Goal: Transaction & Acquisition: Purchase product/service

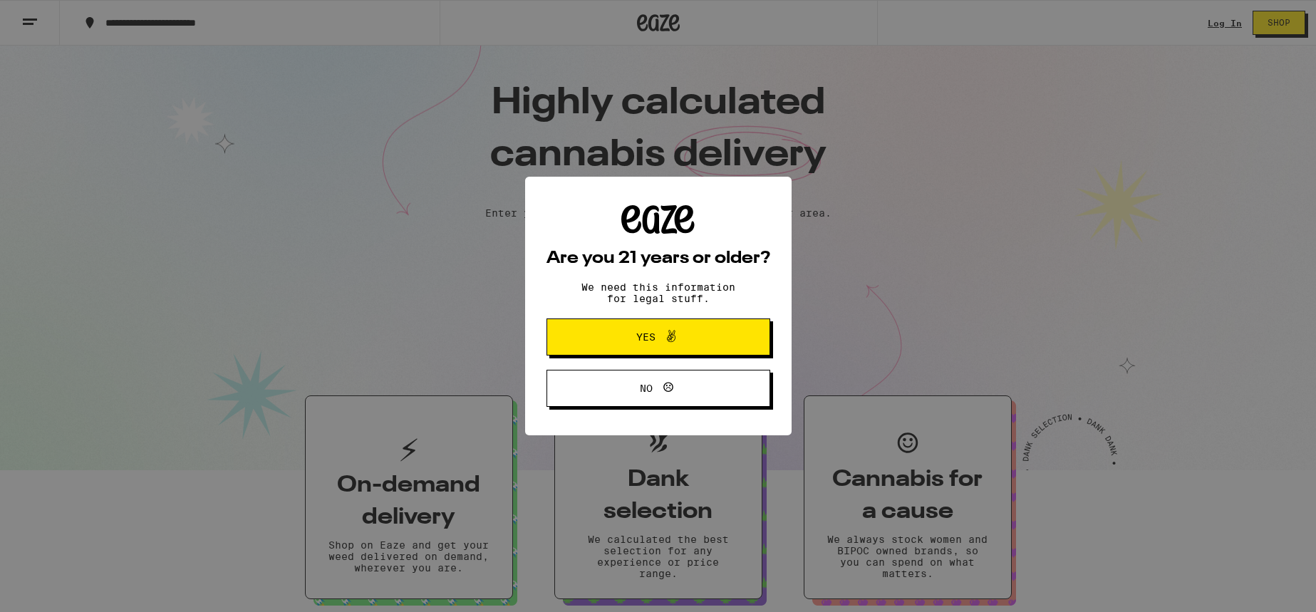
click at [681, 334] on span "Yes" at bounding box center [658, 337] width 108 height 19
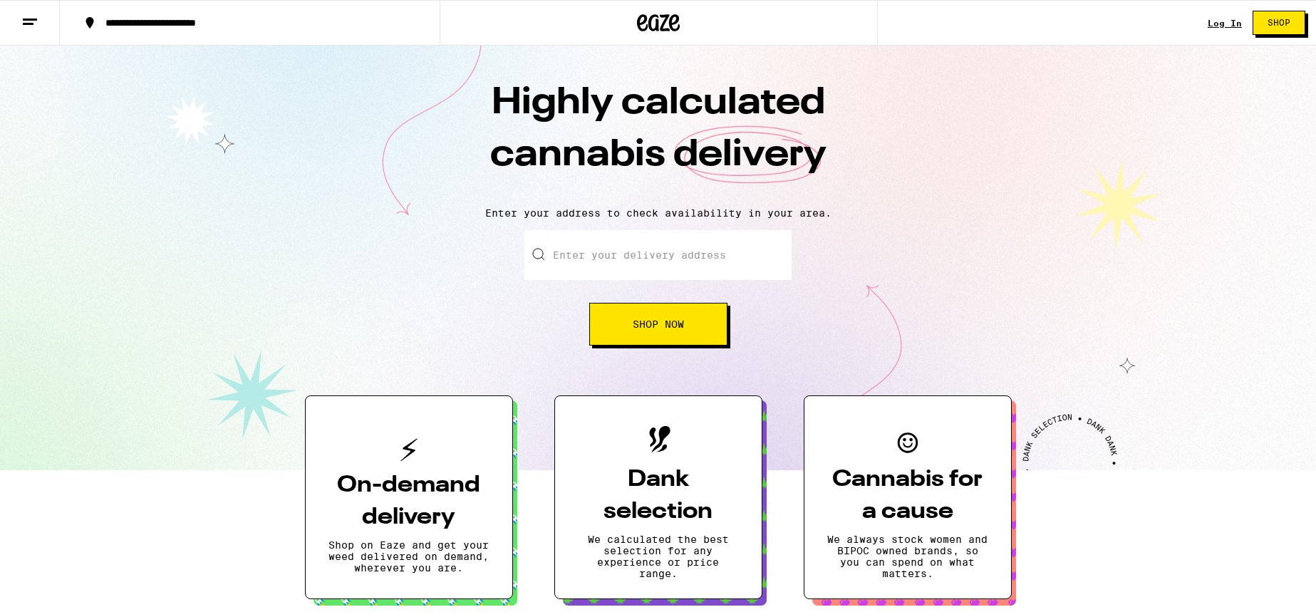
click at [1239, 14] on div "Log In Shop" at bounding box center [1262, 23] width 108 height 46
click at [1239, 26] on link "Log In" at bounding box center [1225, 23] width 34 height 9
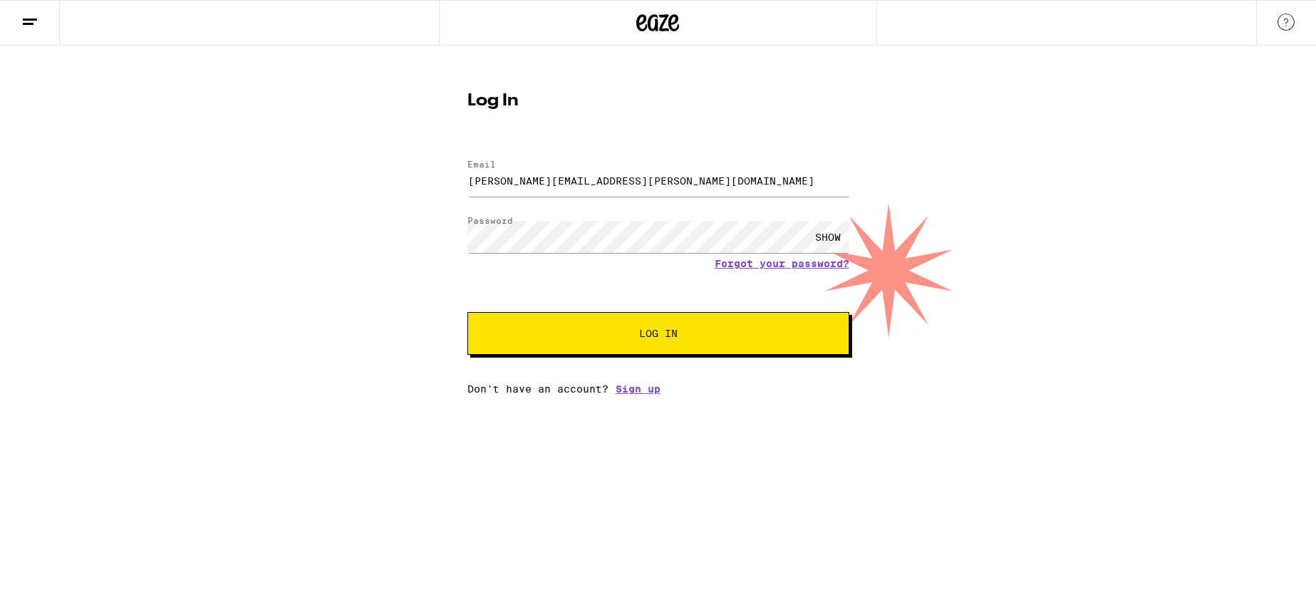
click at [568, 348] on button "Log In" at bounding box center [659, 333] width 382 height 43
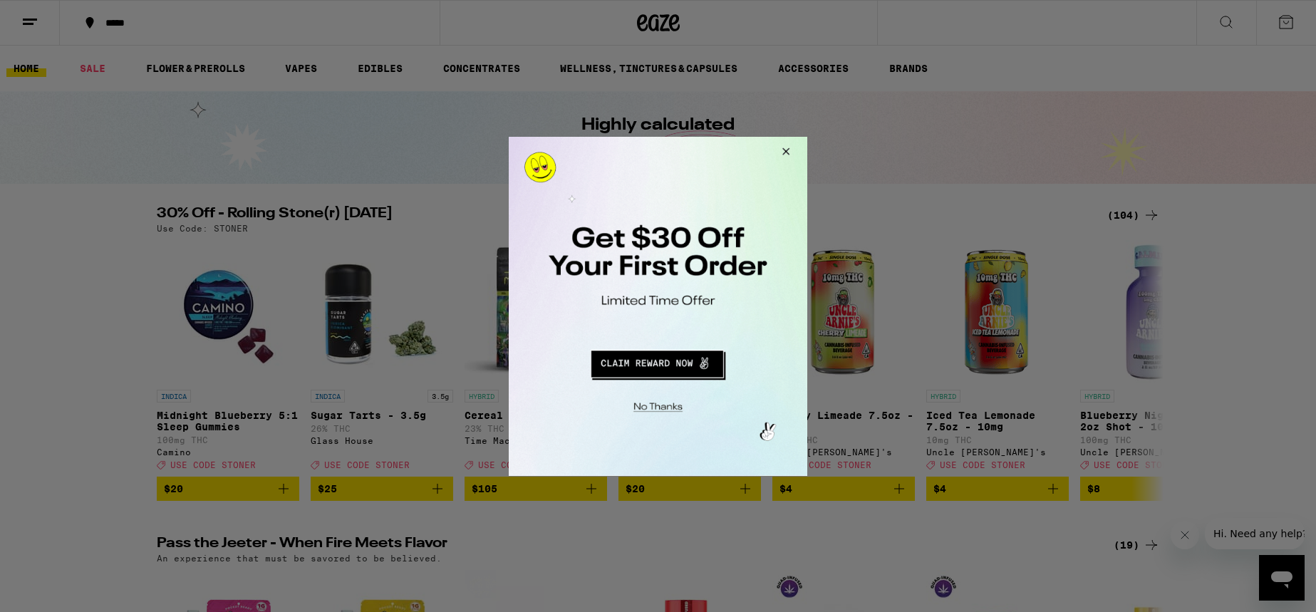
click at [713, 367] on button "Redirect to URL" at bounding box center [657, 361] width 248 height 34
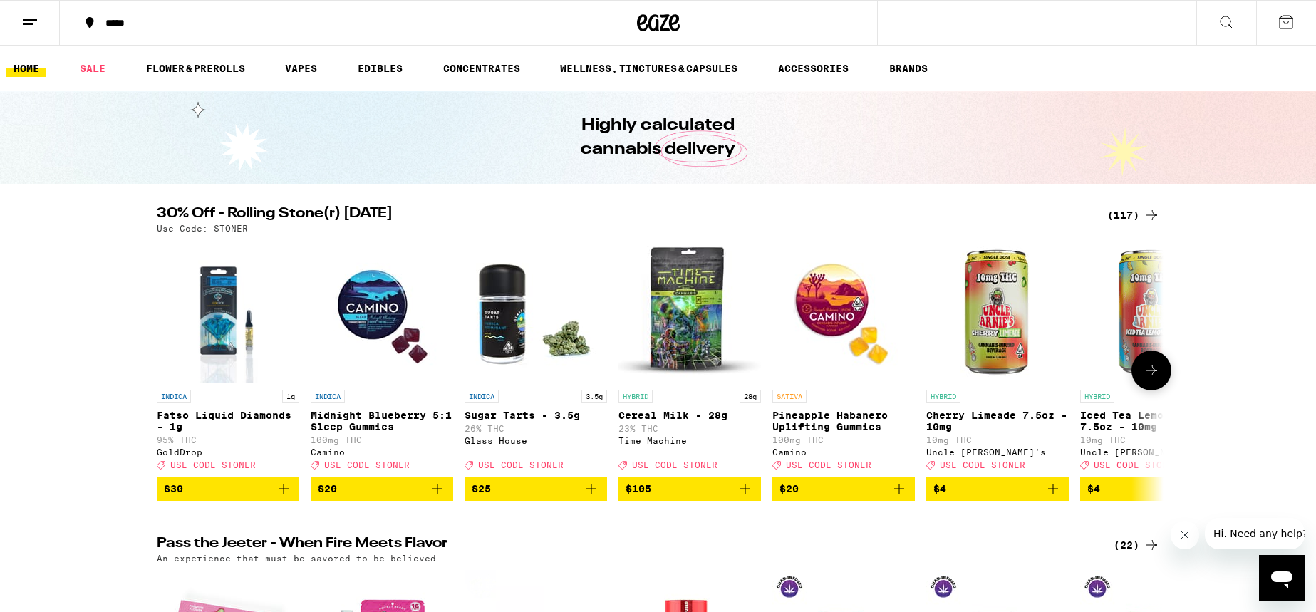
click at [596, 497] on icon "Add to bag" at bounding box center [591, 488] width 17 height 17
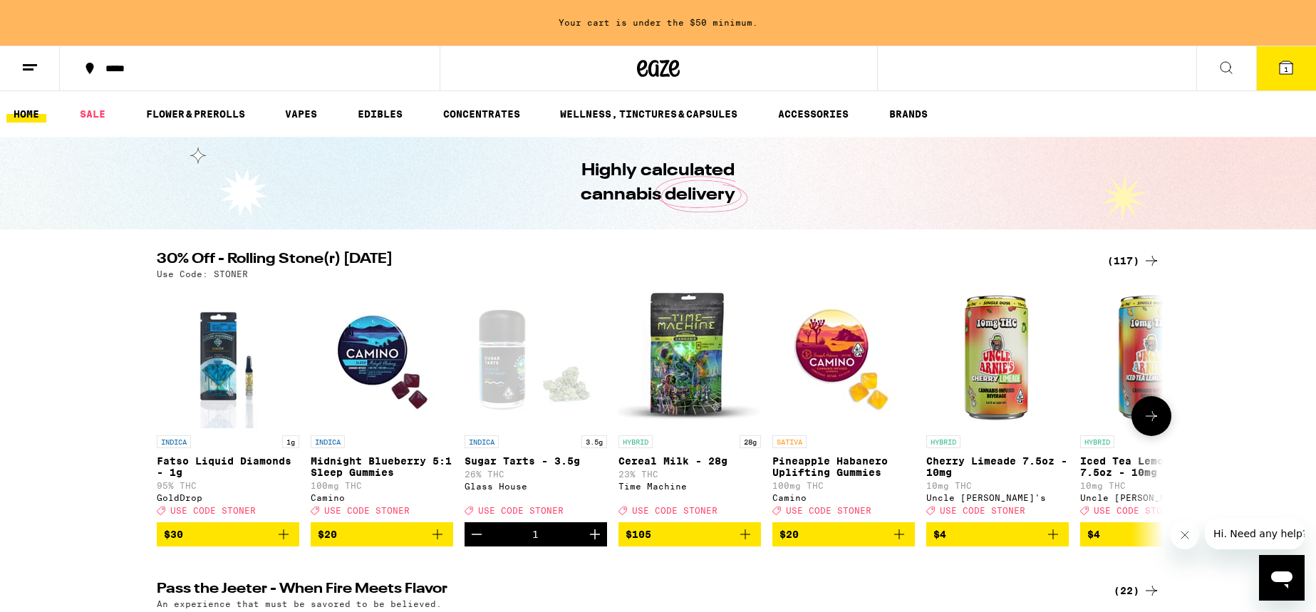
click at [1153, 421] on icon at bounding box center [1151, 416] width 11 height 10
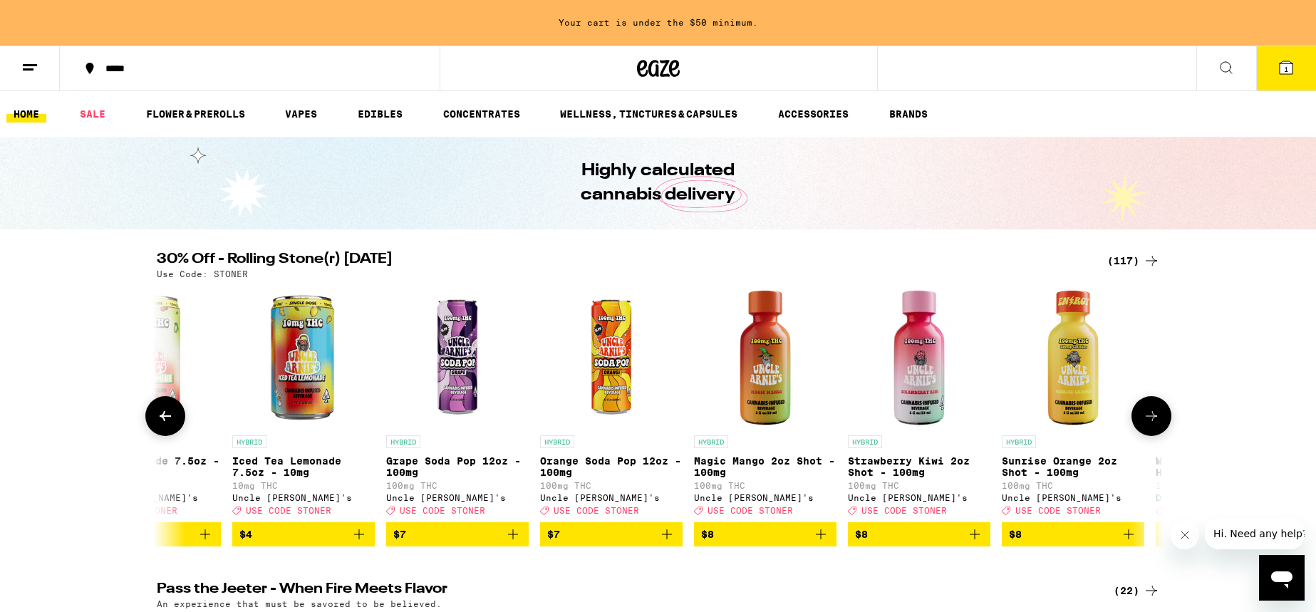
click at [1153, 421] on icon at bounding box center [1151, 416] width 11 height 10
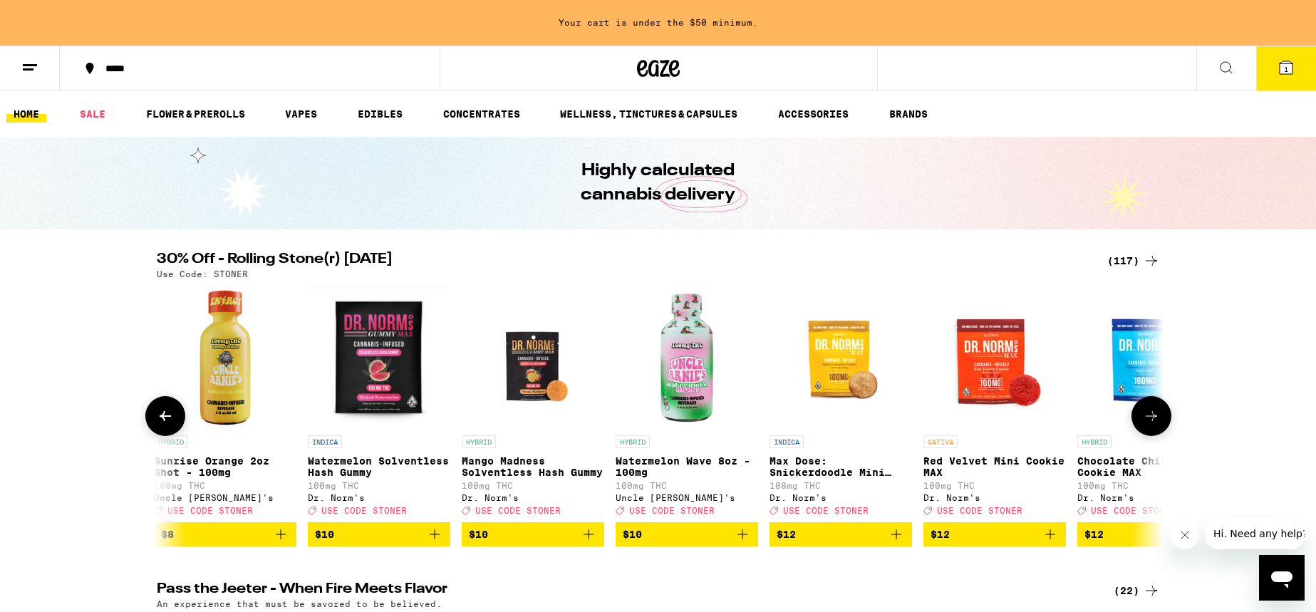
click at [1153, 421] on icon at bounding box center [1151, 416] width 11 height 10
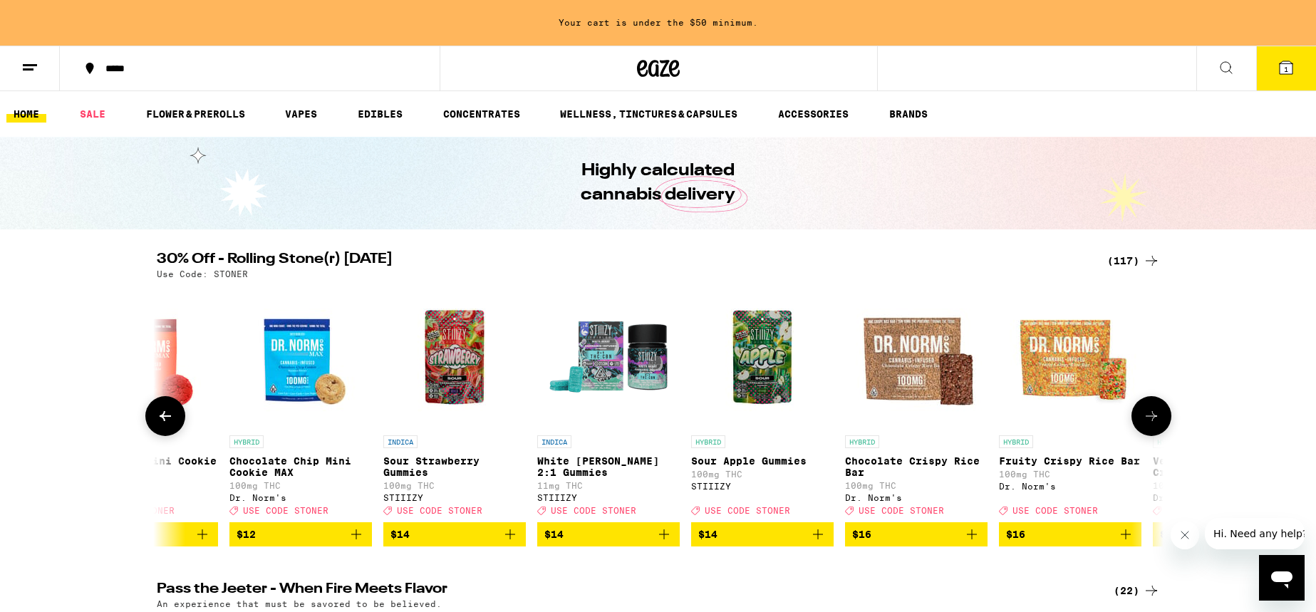
click at [1153, 421] on icon at bounding box center [1151, 416] width 11 height 10
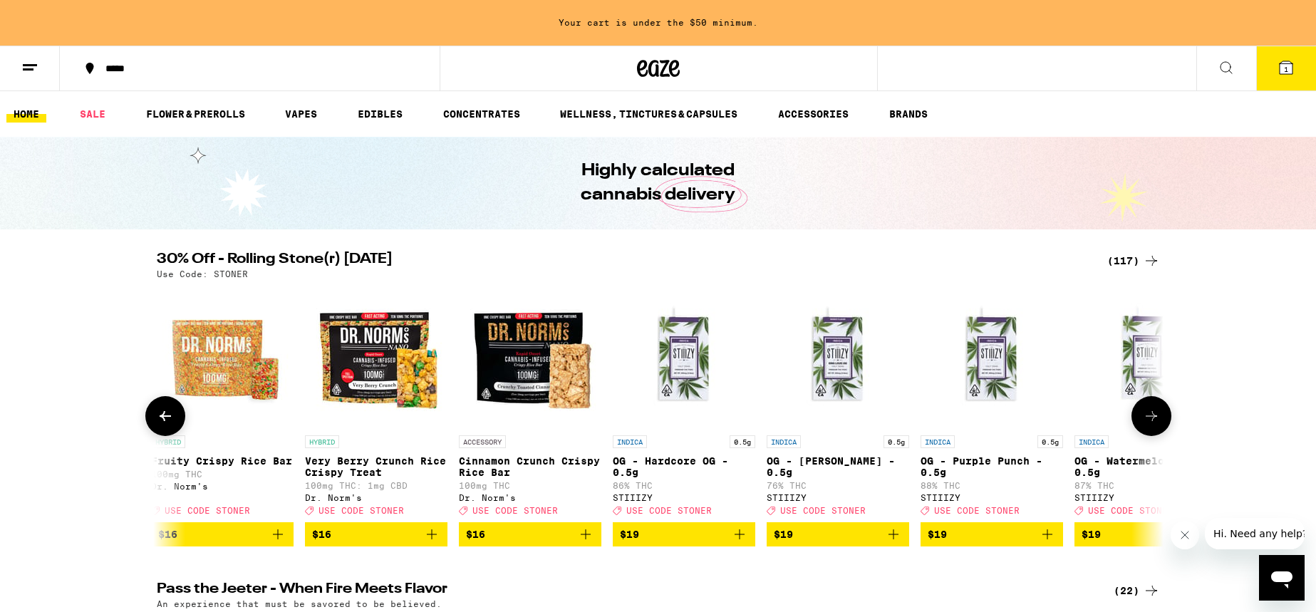
click at [1153, 421] on icon at bounding box center [1151, 416] width 11 height 10
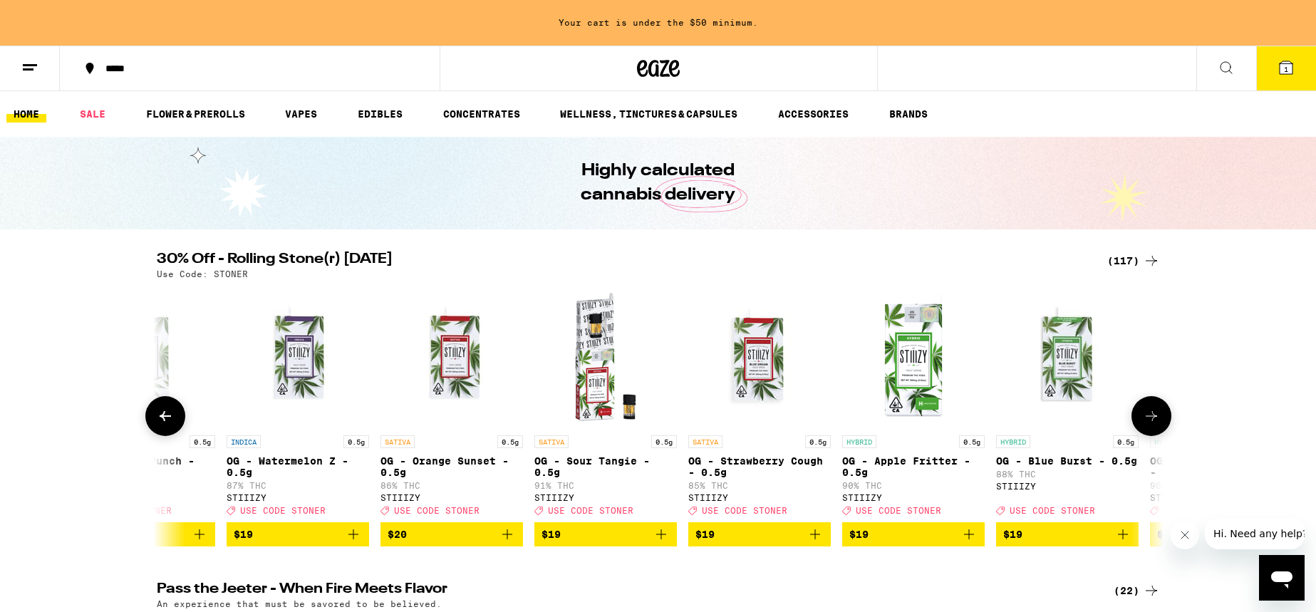
click at [1153, 421] on icon at bounding box center [1151, 416] width 11 height 10
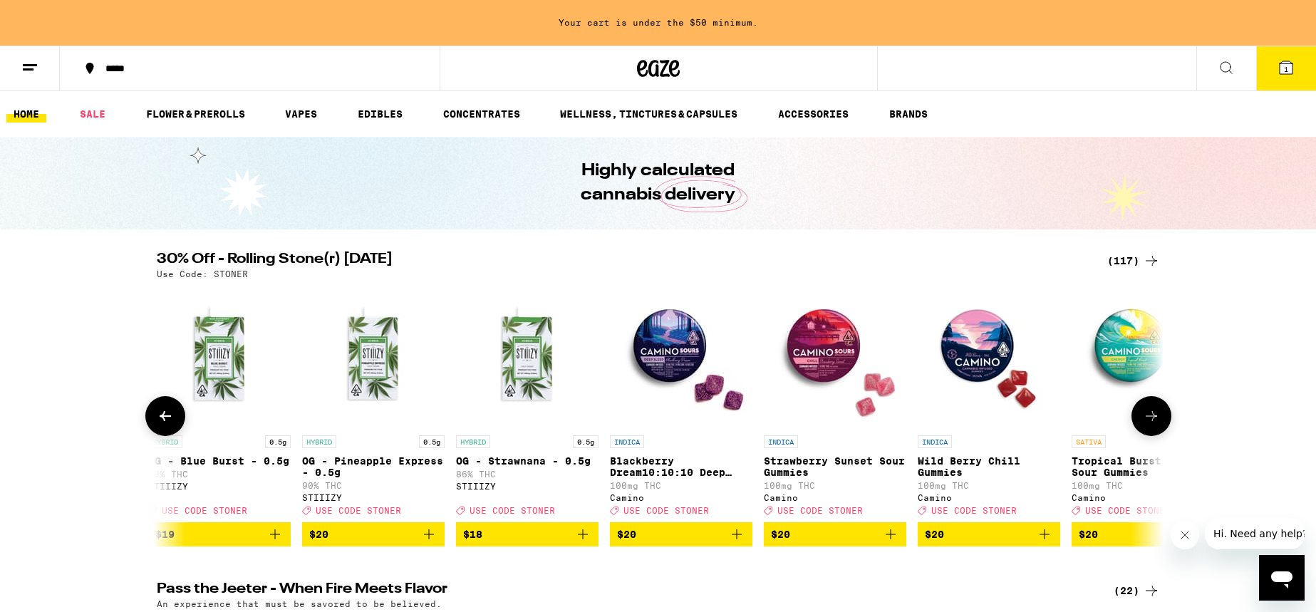
click at [1153, 421] on icon at bounding box center [1151, 416] width 11 height 10
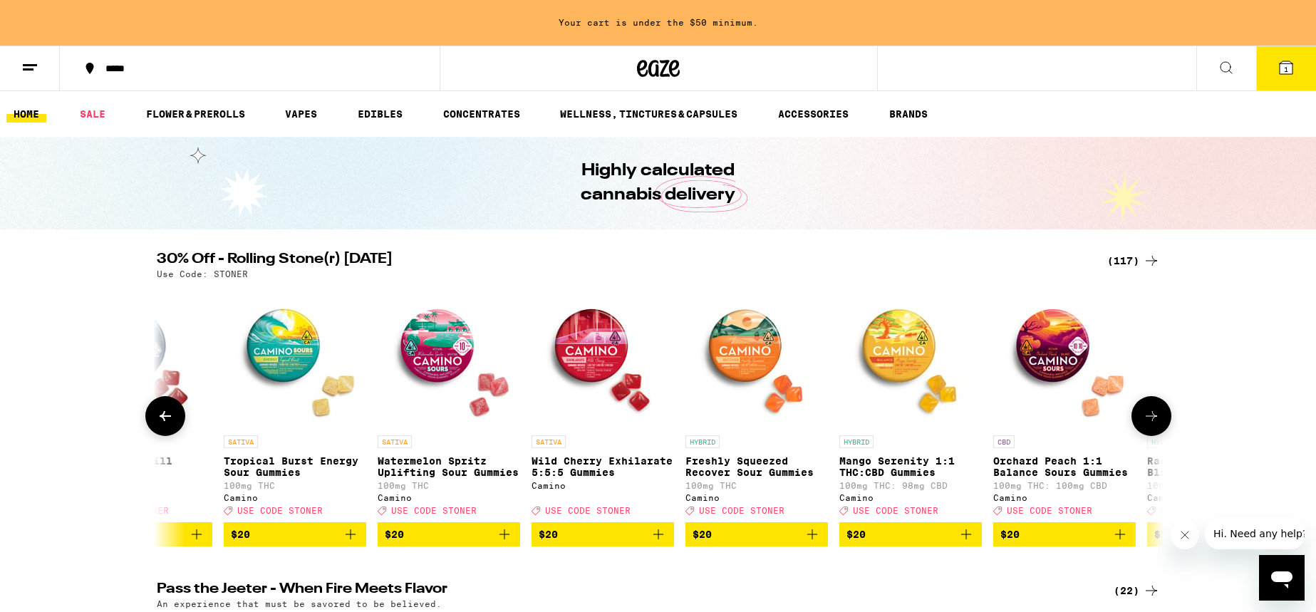
click at [1153, 421] on icon at bounding box center [1151, 416] width 11 height 10
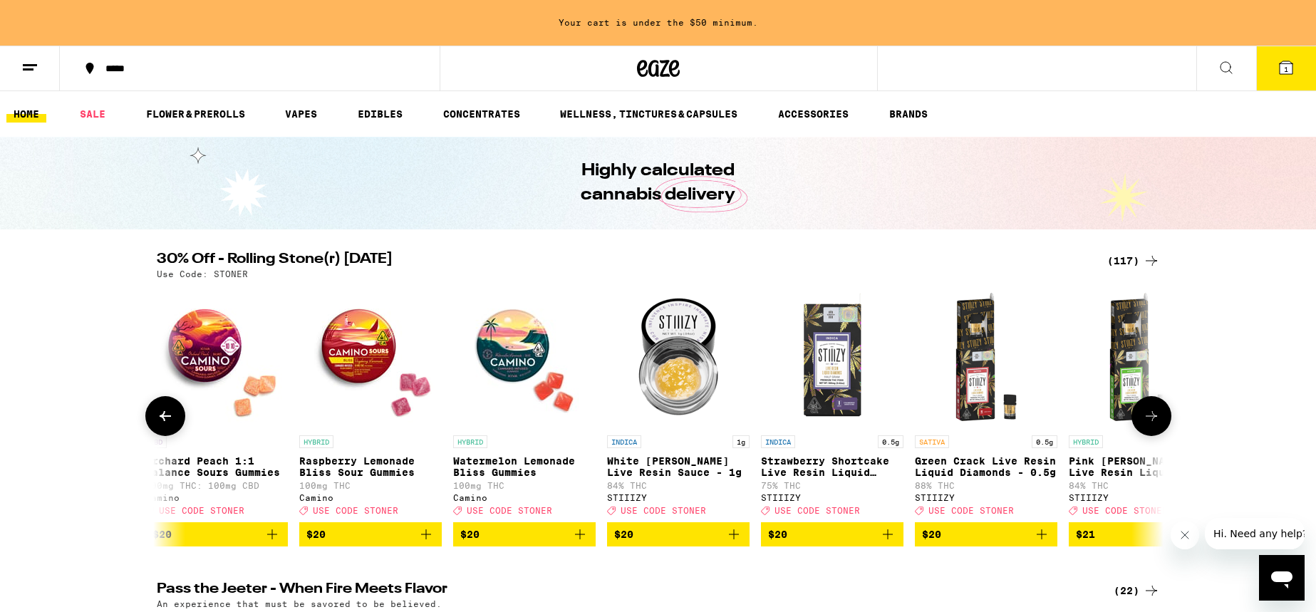
click at [1153, 421] on icon at bounding box center [1151, 416] width 11 height 10
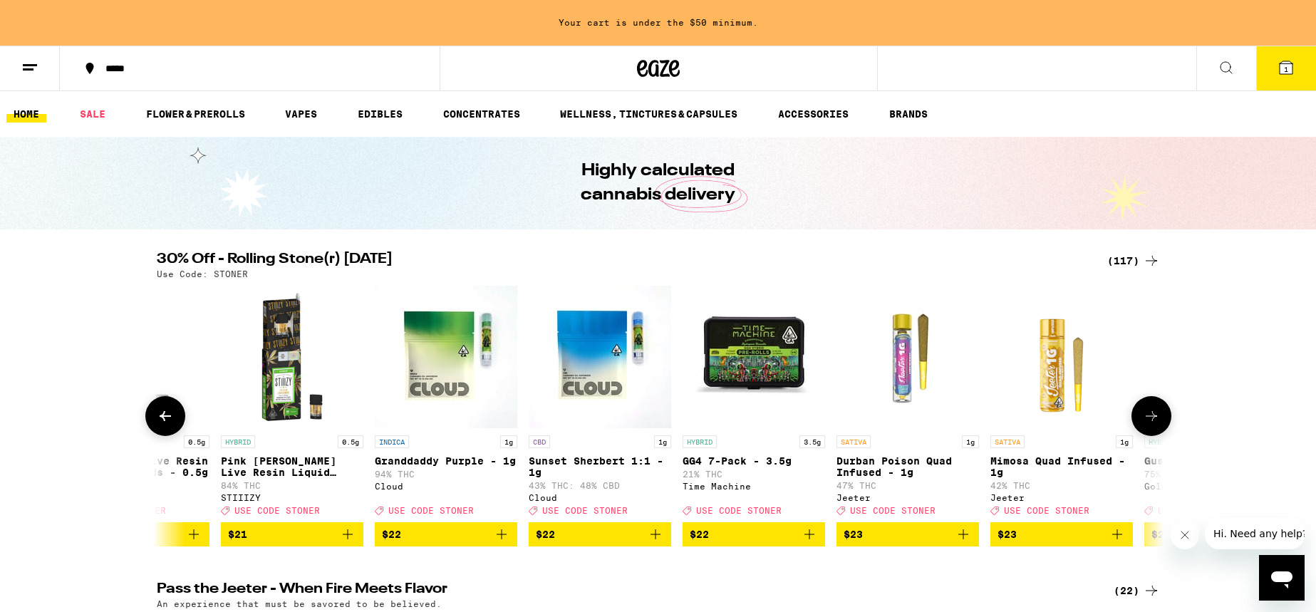
click at [1153, 421] on icon at bounding box center [1151, 416] width 11 height 10
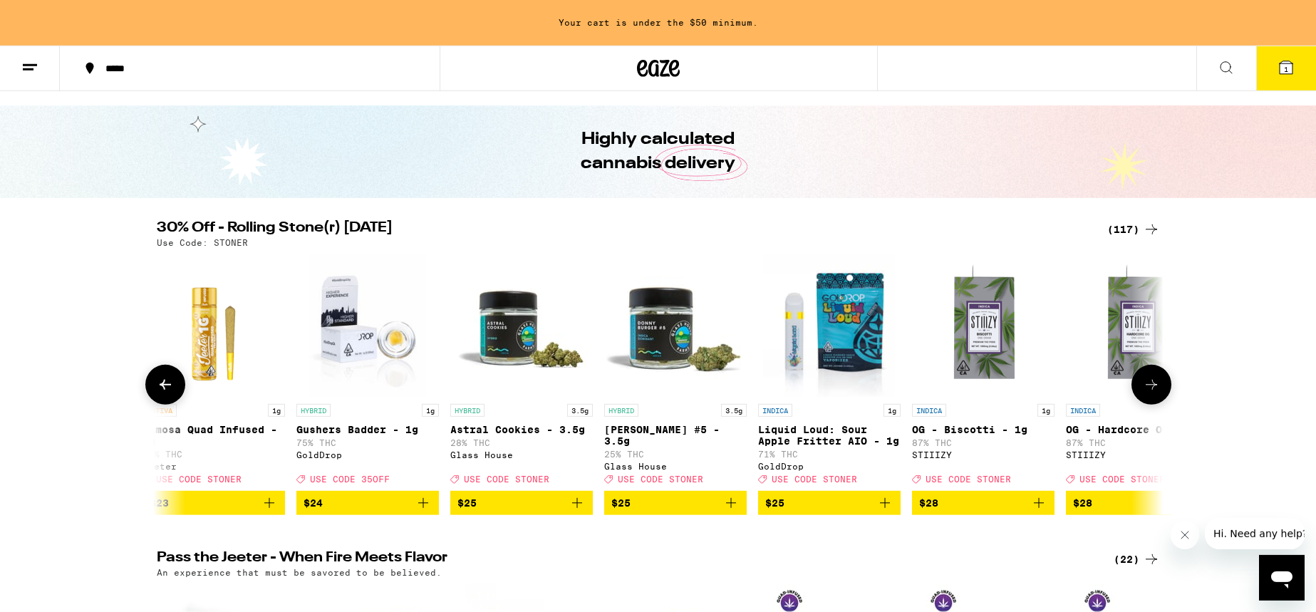
scroll to position [73, 0]
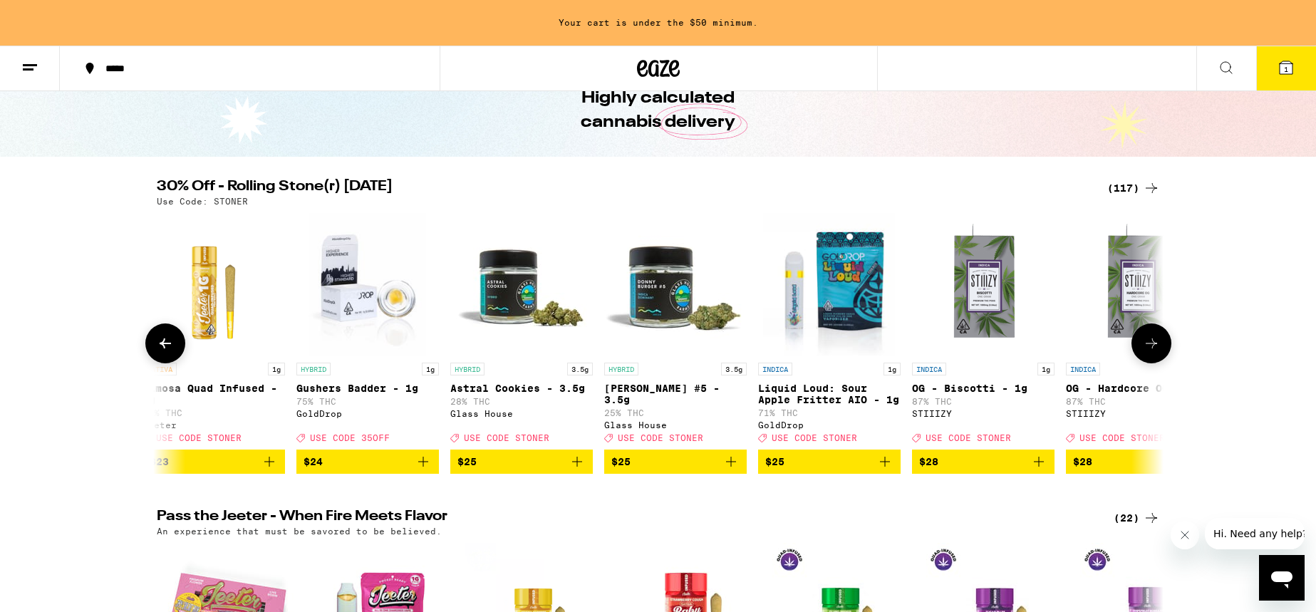
click at [581, 465] on icon "Add to bag" at bounding box center [577, 461] width 17 height 17
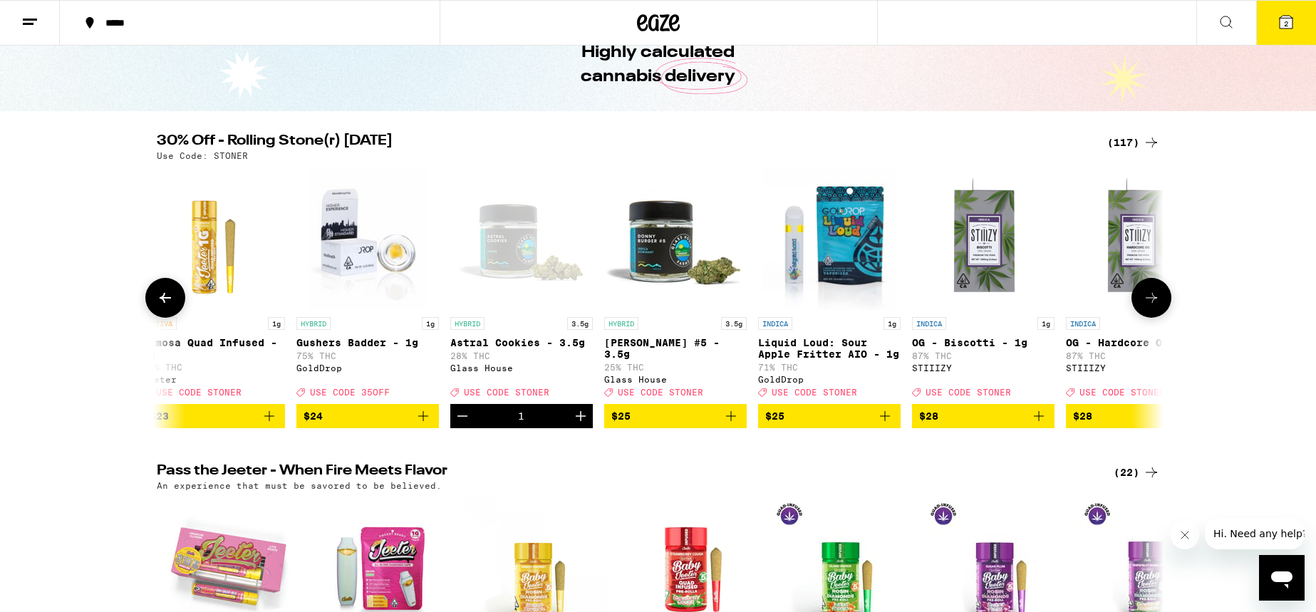
scroll to position [27, 0]
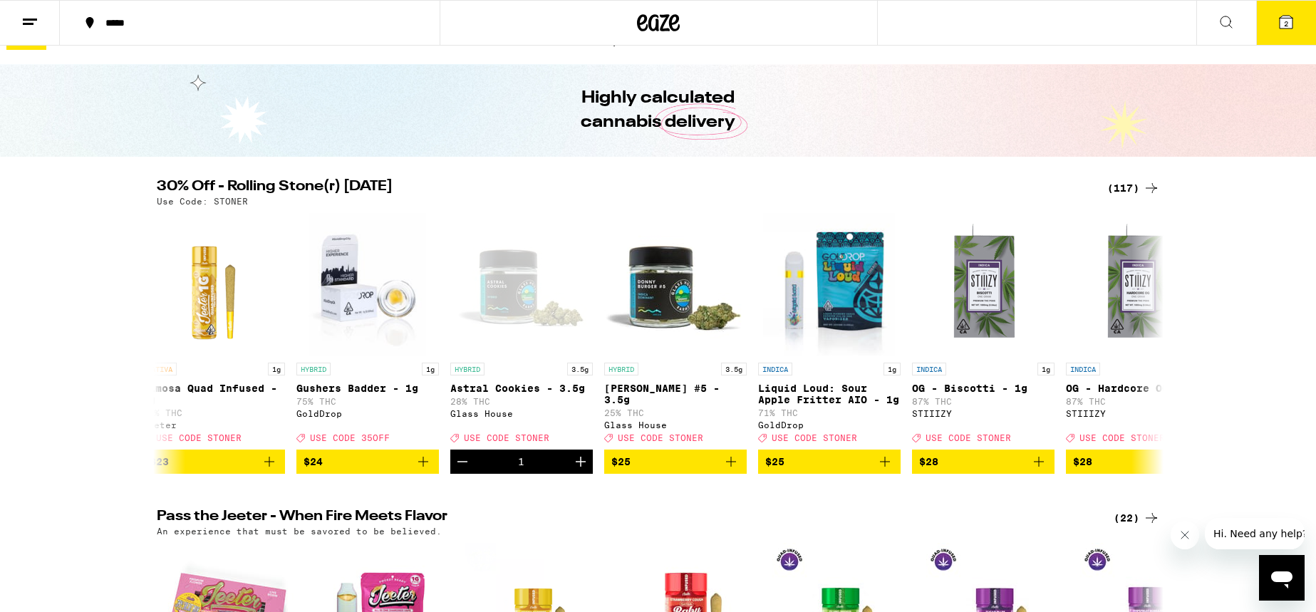
click at [1283, 20] on icon at bounding box center [1286, 22] width 13 height 13
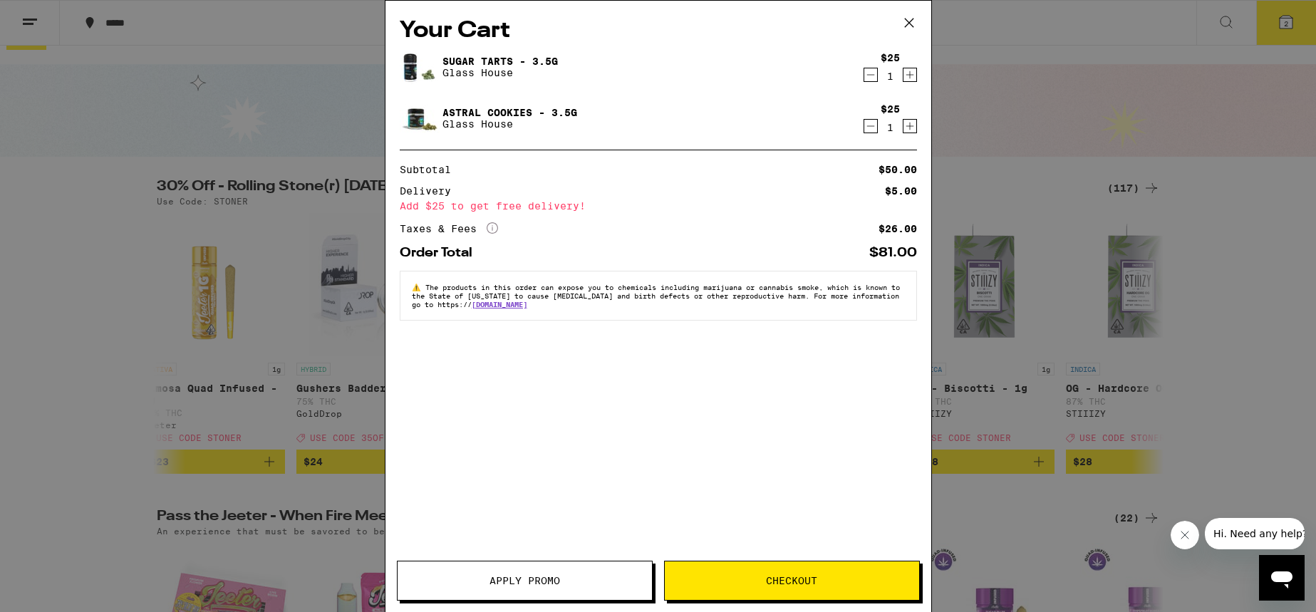
click at [583, 573] on button "Apply Promo" at bounding box center [525, 581] width 256 height 40
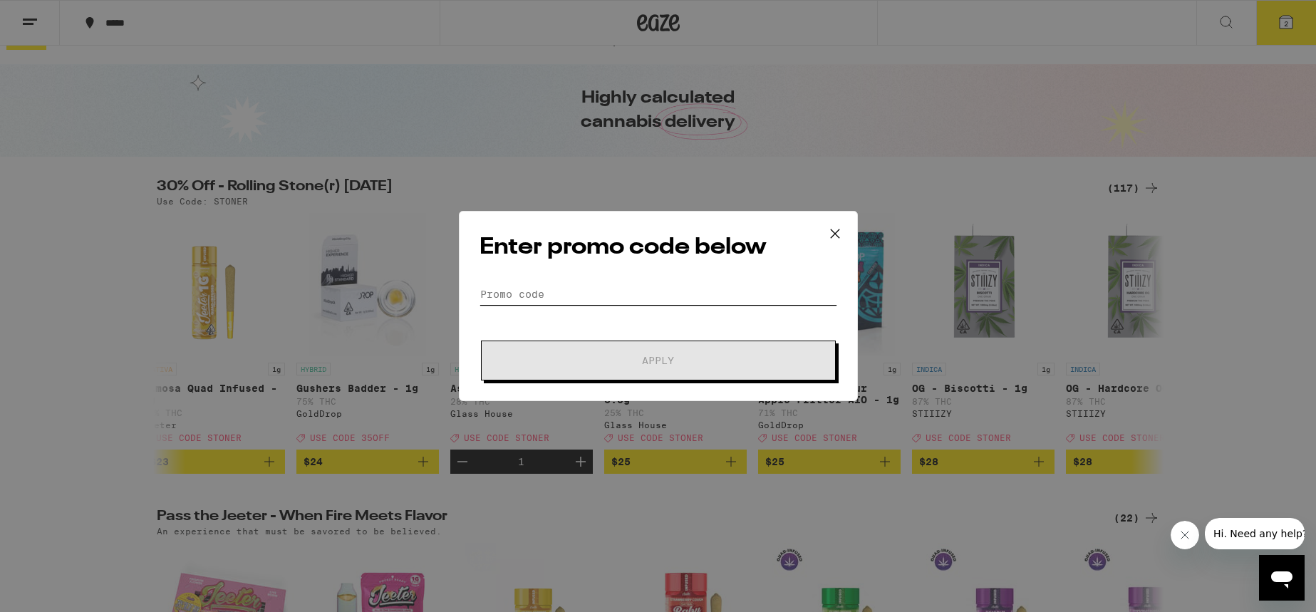
click at [562, 287] on input "Promo Code" at bounding box center [659, 294] width 358 height 21
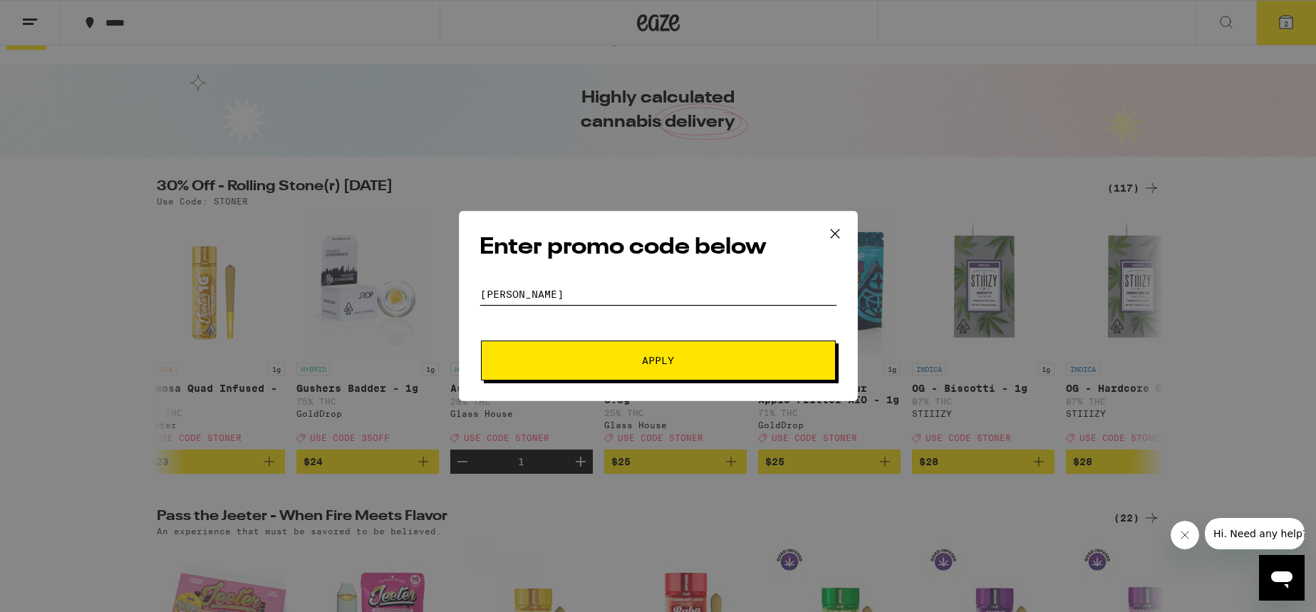
type input "stoner"
click at [481, 341] on button "Apply" at bounding box center [658, 361] width 355 height 40
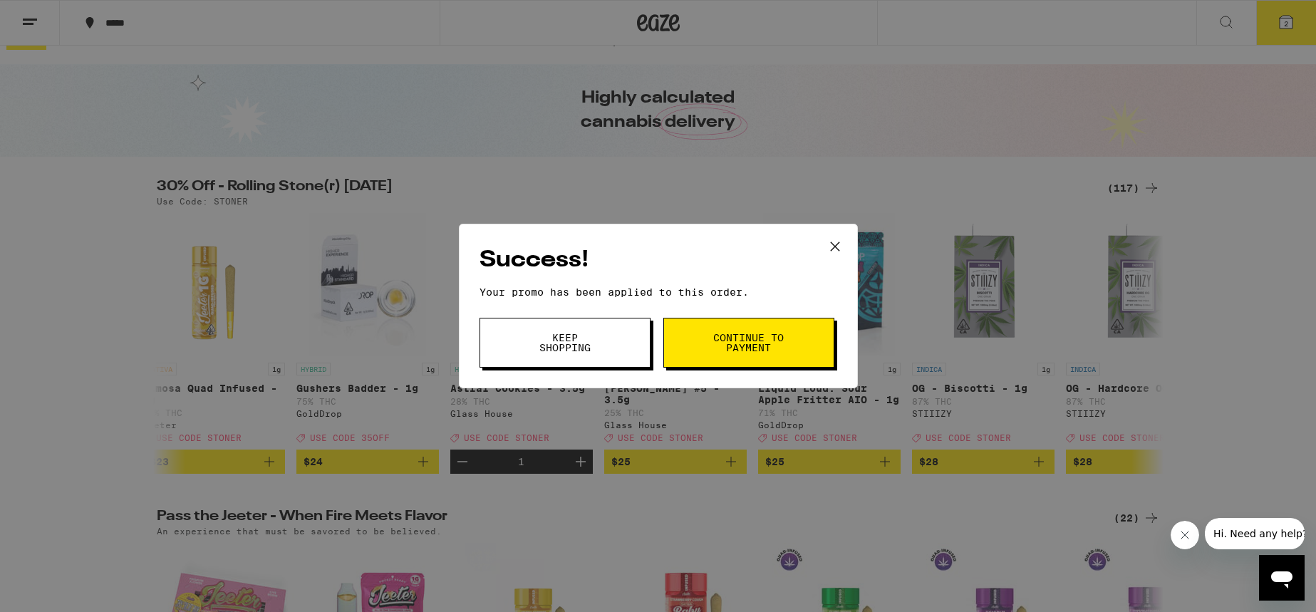
click at [754, 329] on button "Continue to payment" at bounding box center [749, 343] width 171 height 50
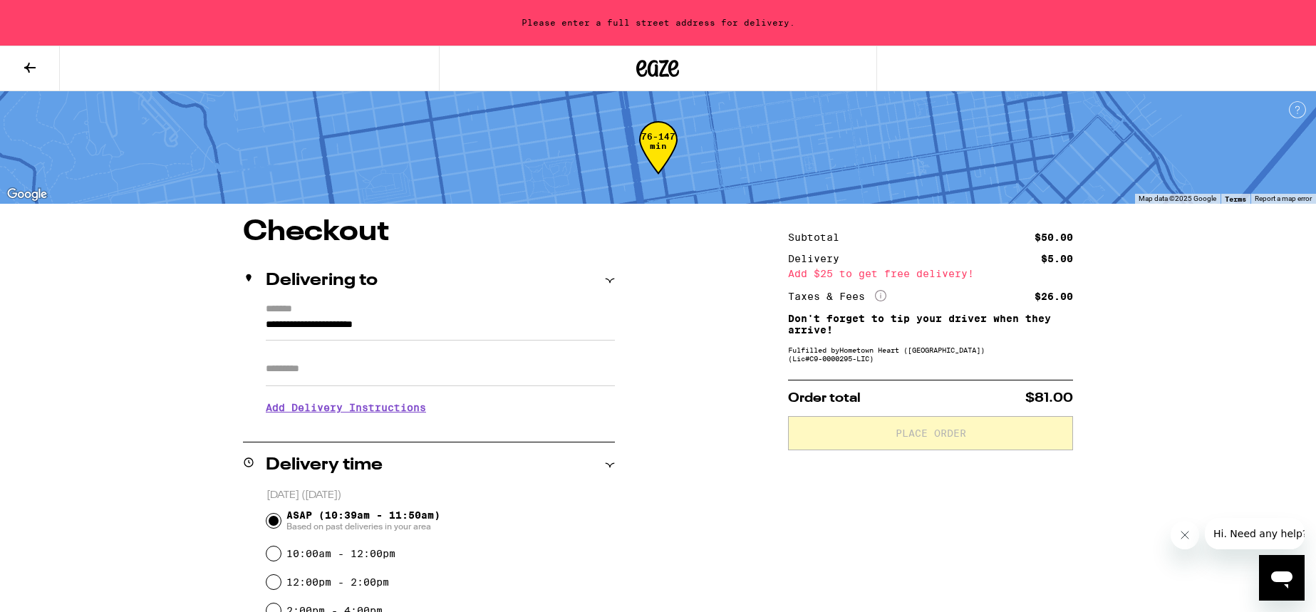
click at [661, 24] on div "Please enter a full street address for delivery." at bounding box center [658, 23] width 1316 height 46
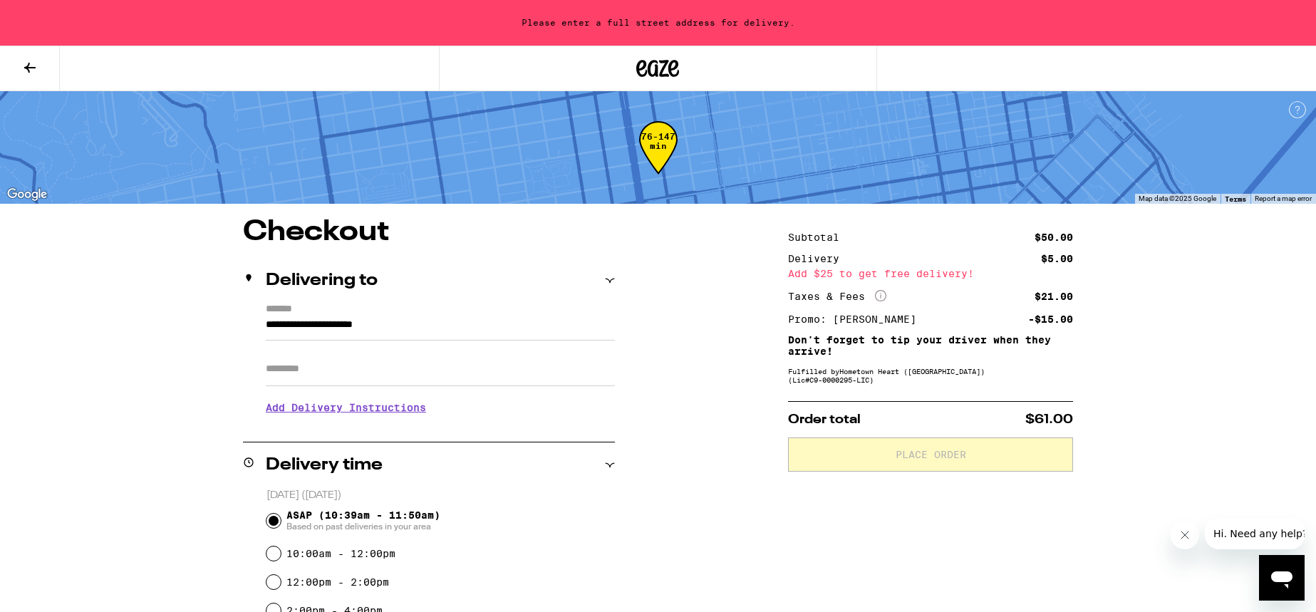
click at [371, 323] on input "**********" at bounding box center [440, 328] width 349 height 24
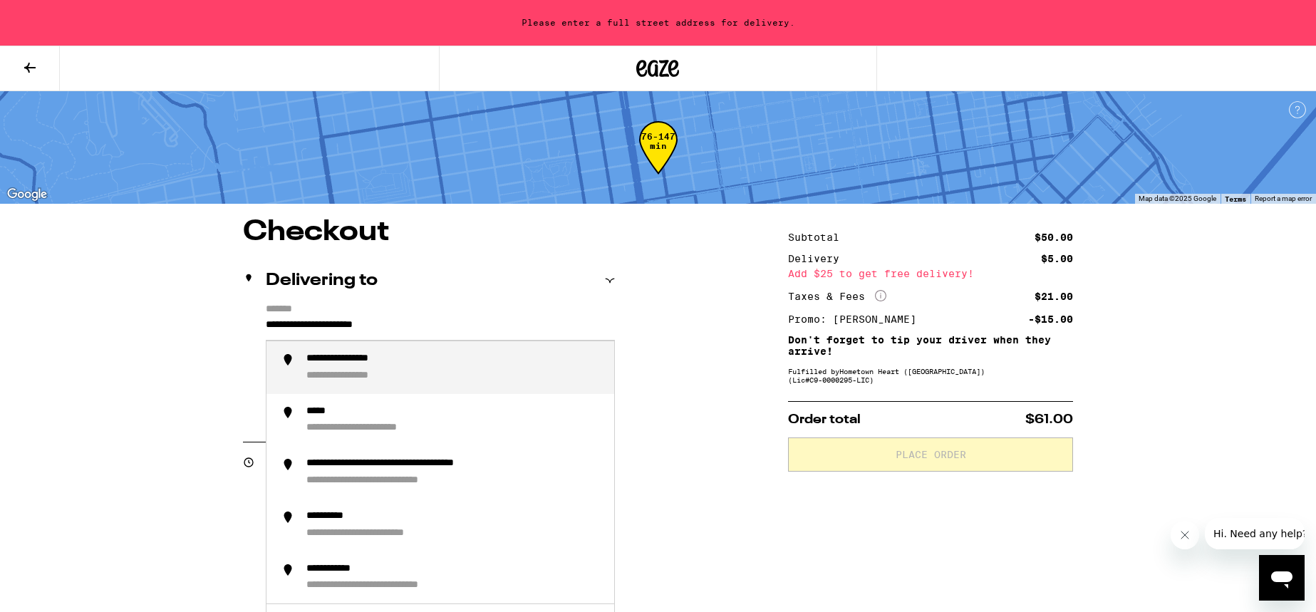
click at [371, 323] on input "**********" at bounding box center [440, 328] width 349 height 24
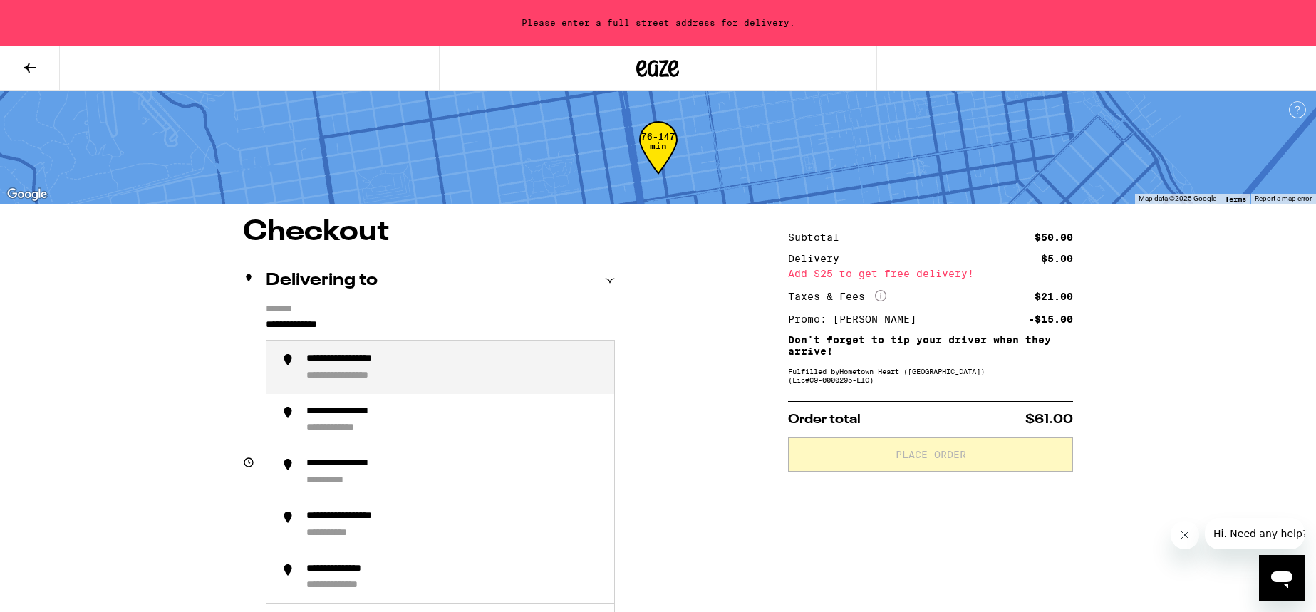
click at [334, 345] on li "**********" at bounding box center [441, 367] width 348 height 53
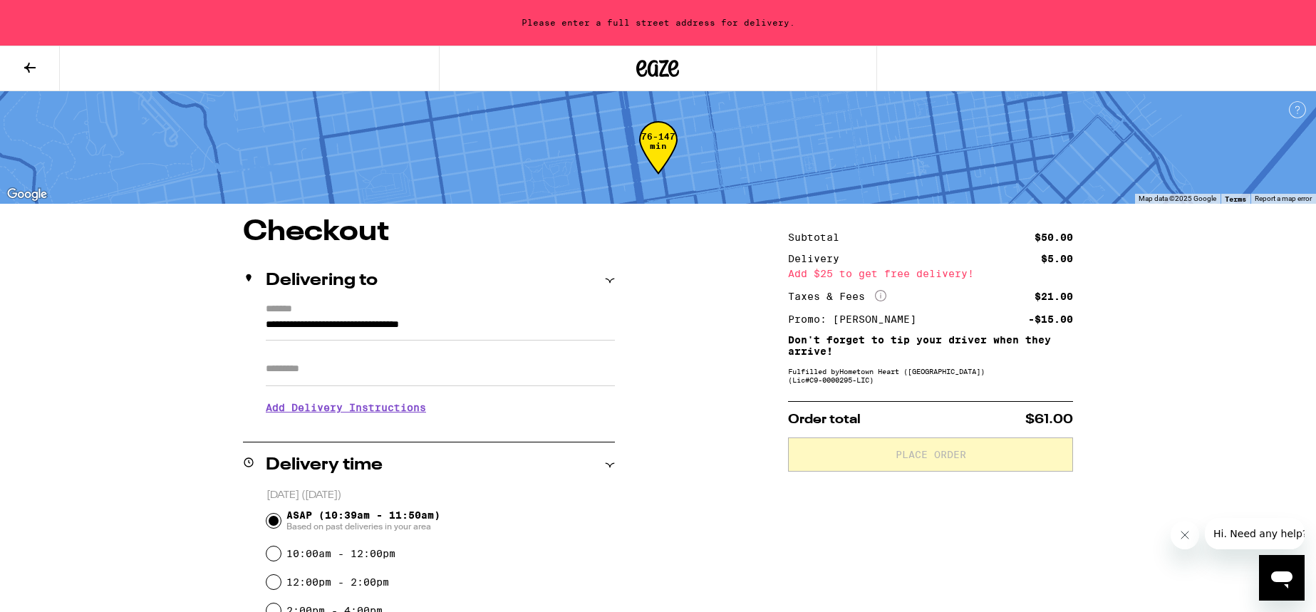
type input "**********"
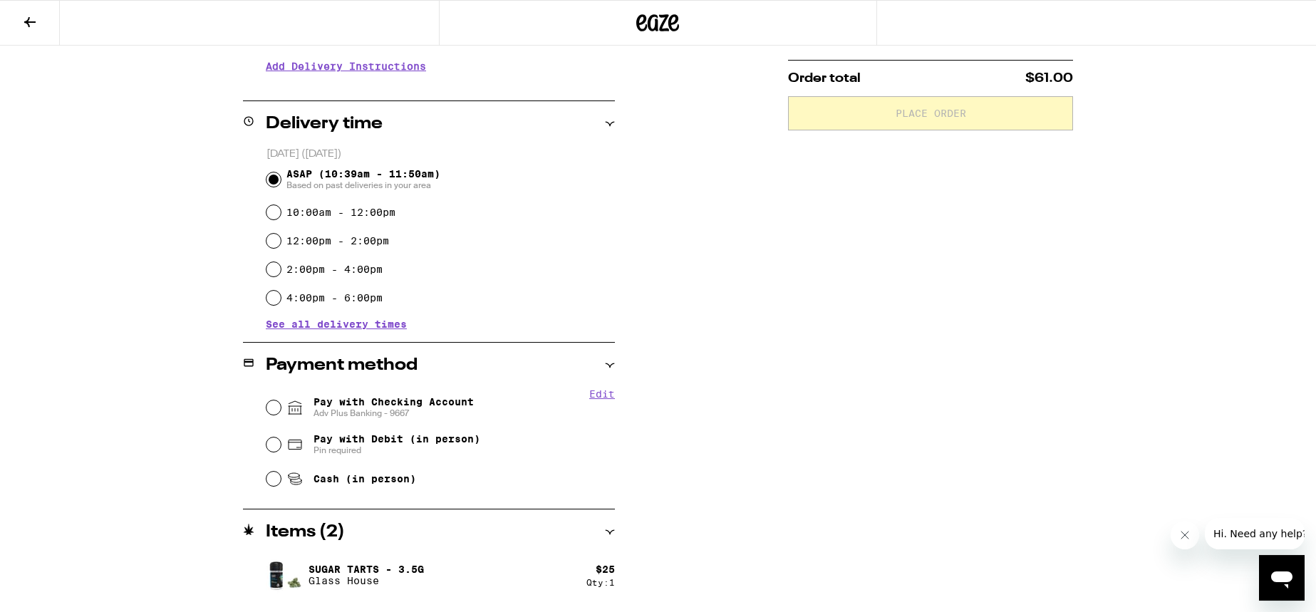
scroll to position [342, 0]
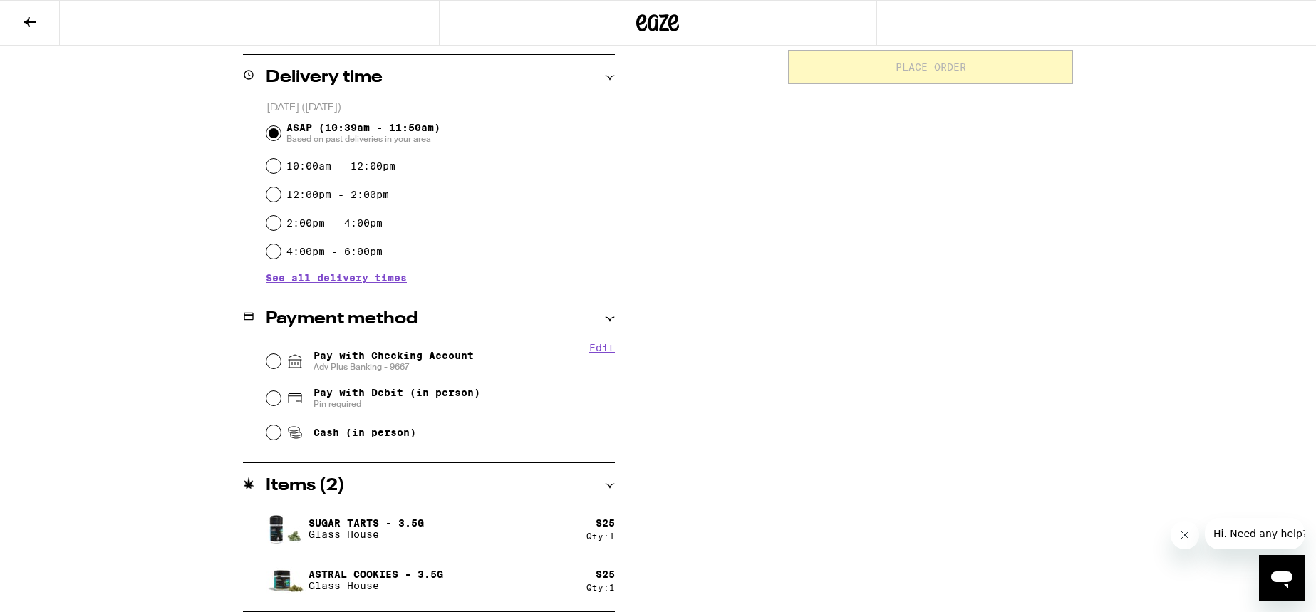
click at [379, 361] on span "Pay with Checking Account Adv Plus Banking - 9667" at bounding box center [394, 361] width 160 height 23
click at [281, 361] on input "Pay with Checking Account Adv Plus Banking - 9667" at bounding box center [274, 361] width 14 height 14
radio input "true"
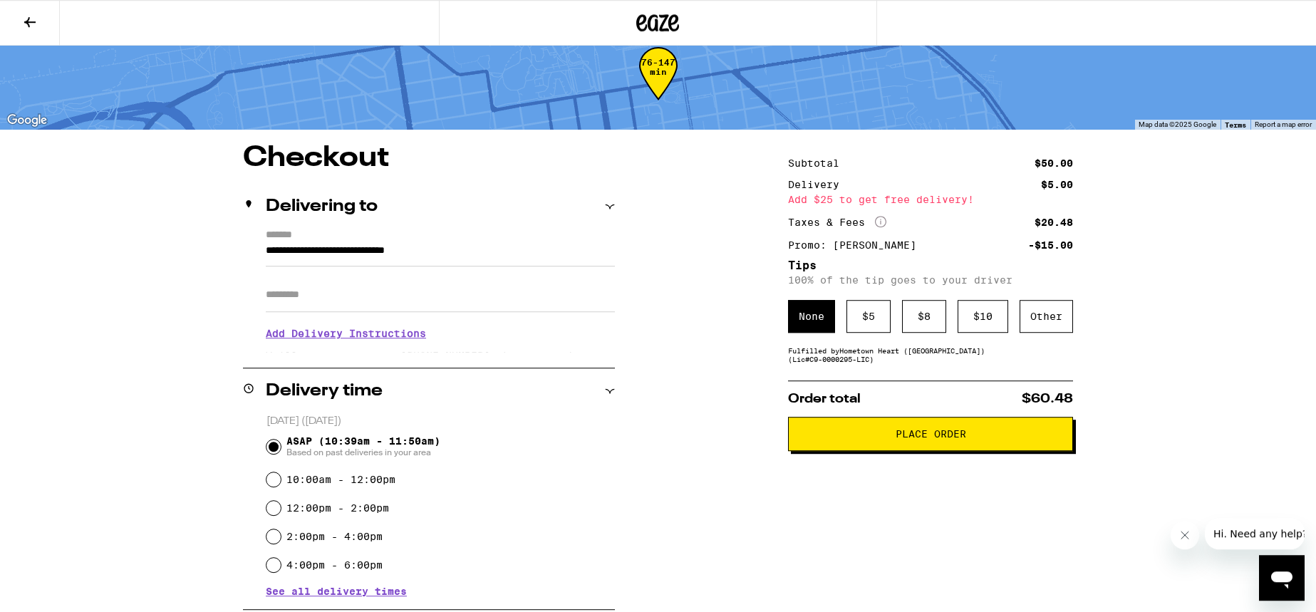
scroll to position [24, 0]
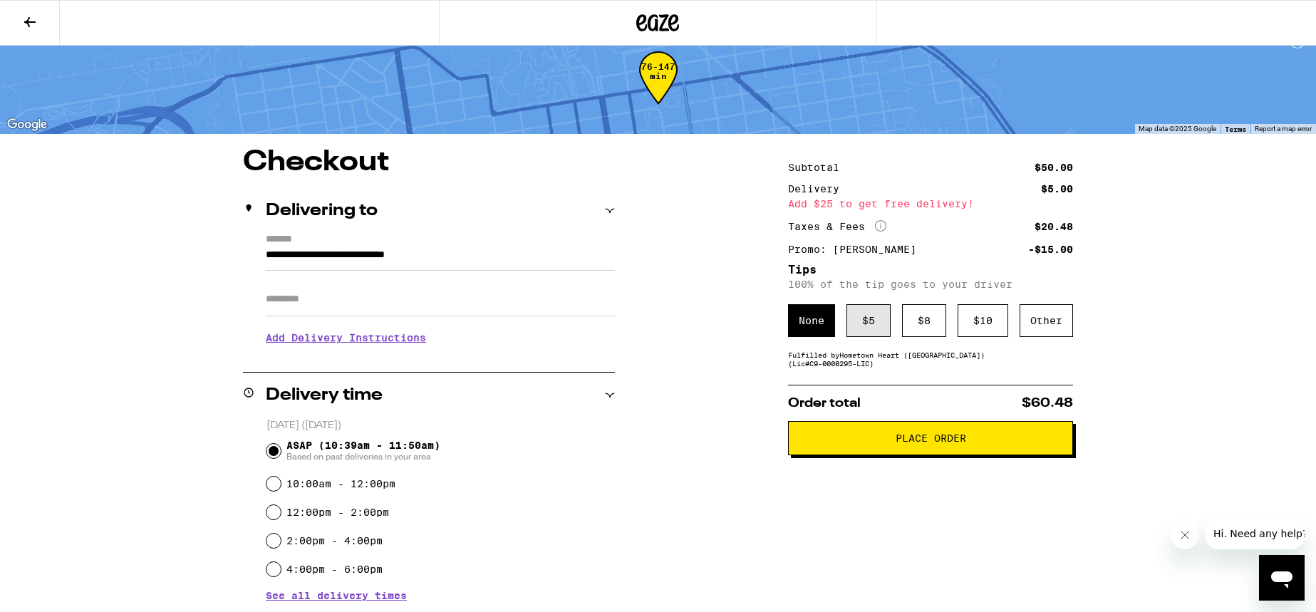
click at [877, 326] on div "$ 5" at bounding box center [869, 320] width 44 height 33
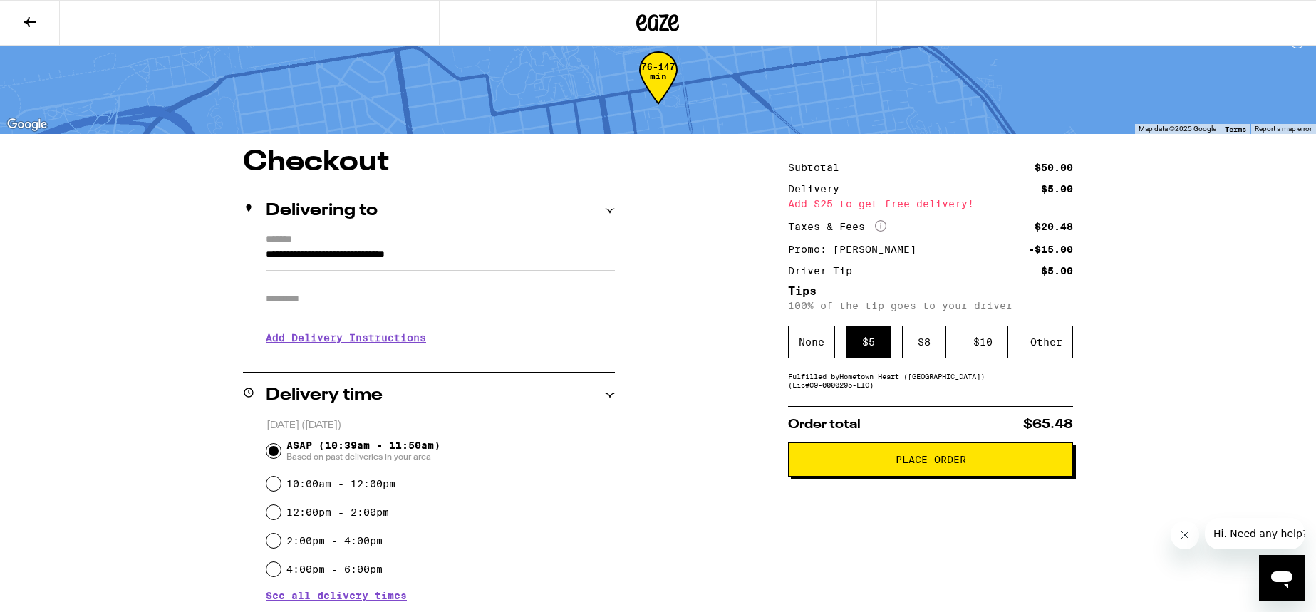
click at [867, 460] on button "Place Order" at bounding box center [930, 460] width 285 height 34
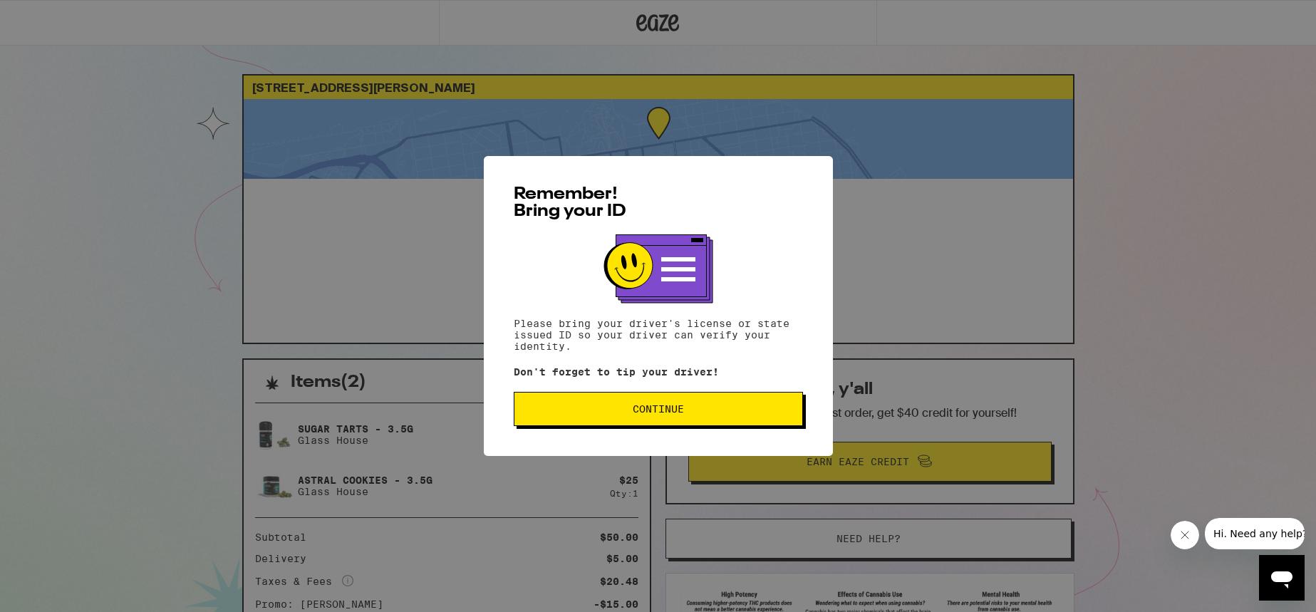
click at [646, 414] on span "Continue" at bounding box center [658, 409] width 51 height 10
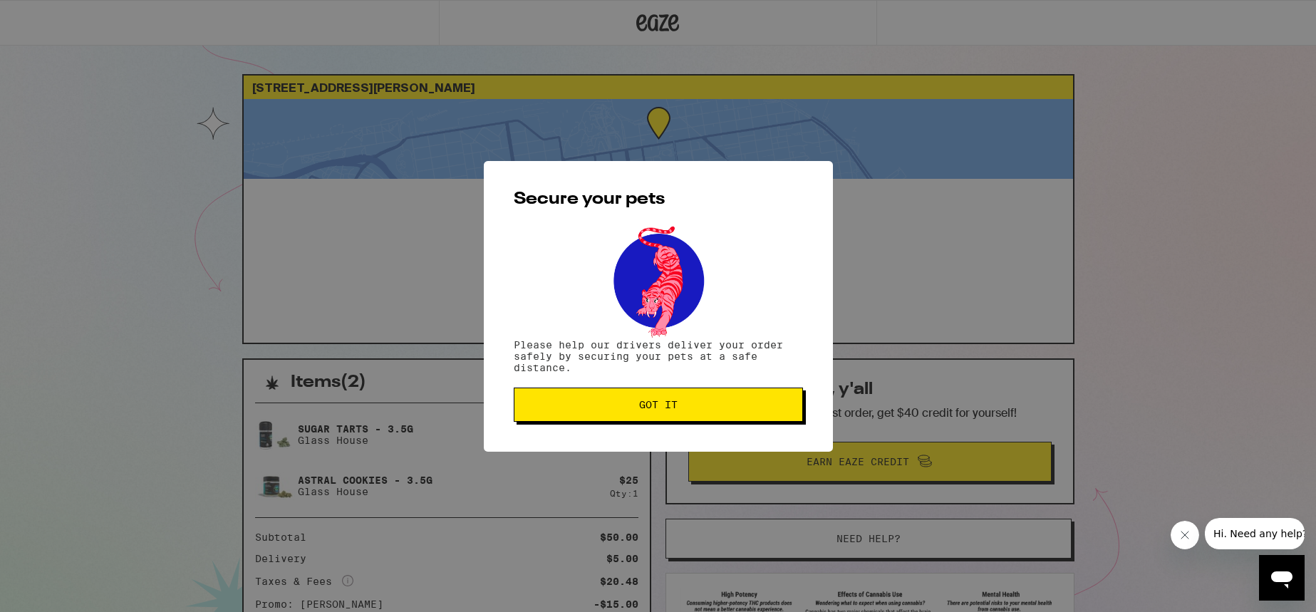
click at [659, 413] on button "Got it" at bounding box center [658, 405] width 289 height 34
